Goal: Task Accomplishment & Management: Manage account settings

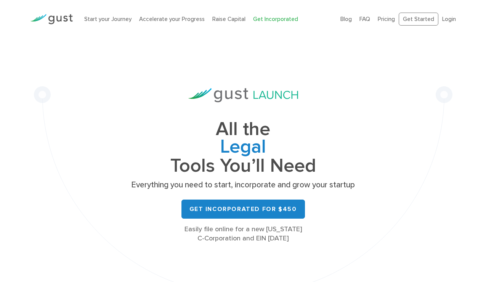
click at [417, 69] on div "All the Legal Cap Table Fundraising Governance Tools You’ll Need Everything you…" at bounding box center [243, 170] width 419 height 264
click at [450, 16] on link "Login" at bounding box center [449, 19] width 14 height 7
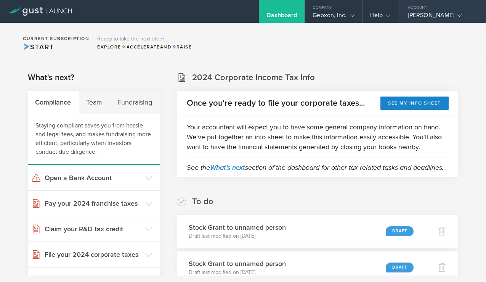
click at [455, 13] on gust-icon at bounding box center [459, 15] width 8 height 8
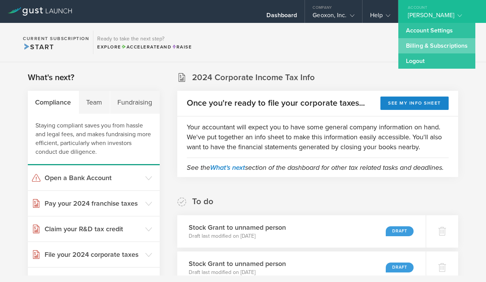
click at [442, 40] on link "Billing & Subscriptions" at bounding box center [437, 45] width 77 height 15
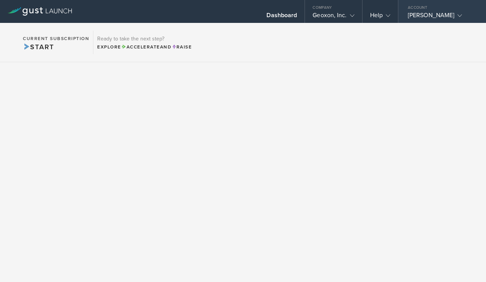
click at [458, 18] on icon at bounding box center [460, 15] width 5 height 5
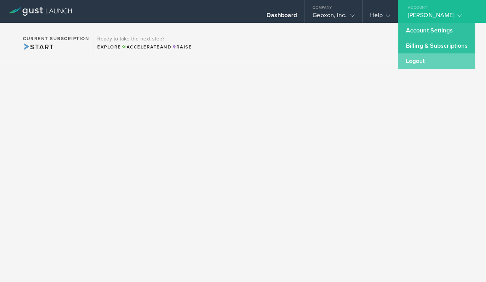
click at [417, 62] on link "Logout" at bounding box center [437, 60] width 77 height 15
